Goal: Information Seeking & Learning: Learn about a topic

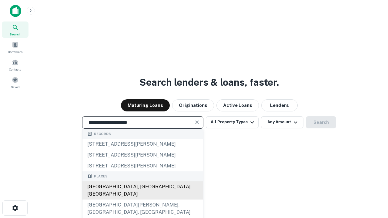
click at [142, 200] on div "Santa Monica, CA, USA" at bounding box center [142, 190] width 121 height 18
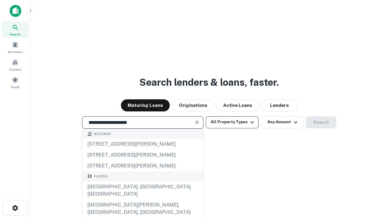
click at [232, 122] on button "All Property Types" at bounding box center [232, 122] width 53 height 12
type input "**********"
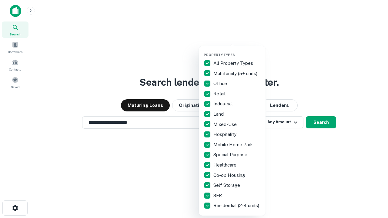
click at [237, 51] on button "button" at bounding box center [236, 51] width 67 height 0
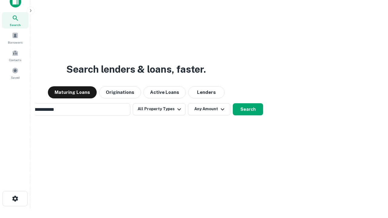
scroll to position [10, 0]
click at [188, 103] on button "Any Amount" at bounding box center [209, 109] width 42 height 12
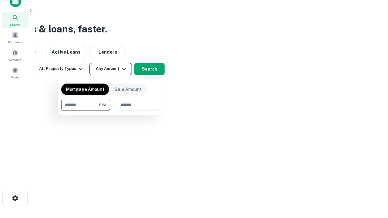
type input "*******"
click at [111, 111] on button "button" at bounding box center [110, 111] width 99 height 0
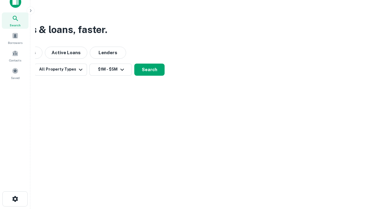
scroll to position [4, 112]
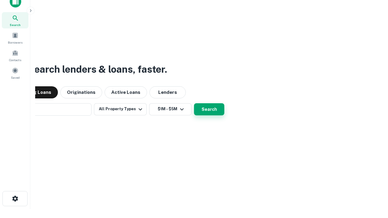
click at [194, 103] on button "Search" at bounding box center [209, 109] width 30 height 12
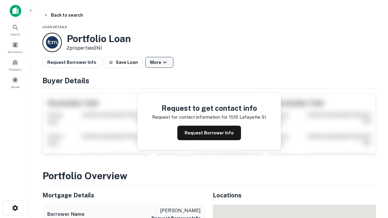
click at [159, 62] on button "More" at bounding box center [159, 62] width 28 height 11
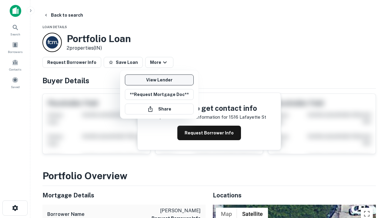
click at [159, 80] on link "View Lender" at bounding box center [159, 79] width 69 height 11
